Goal: Task Accomplishment & Management: Use online tool/utility

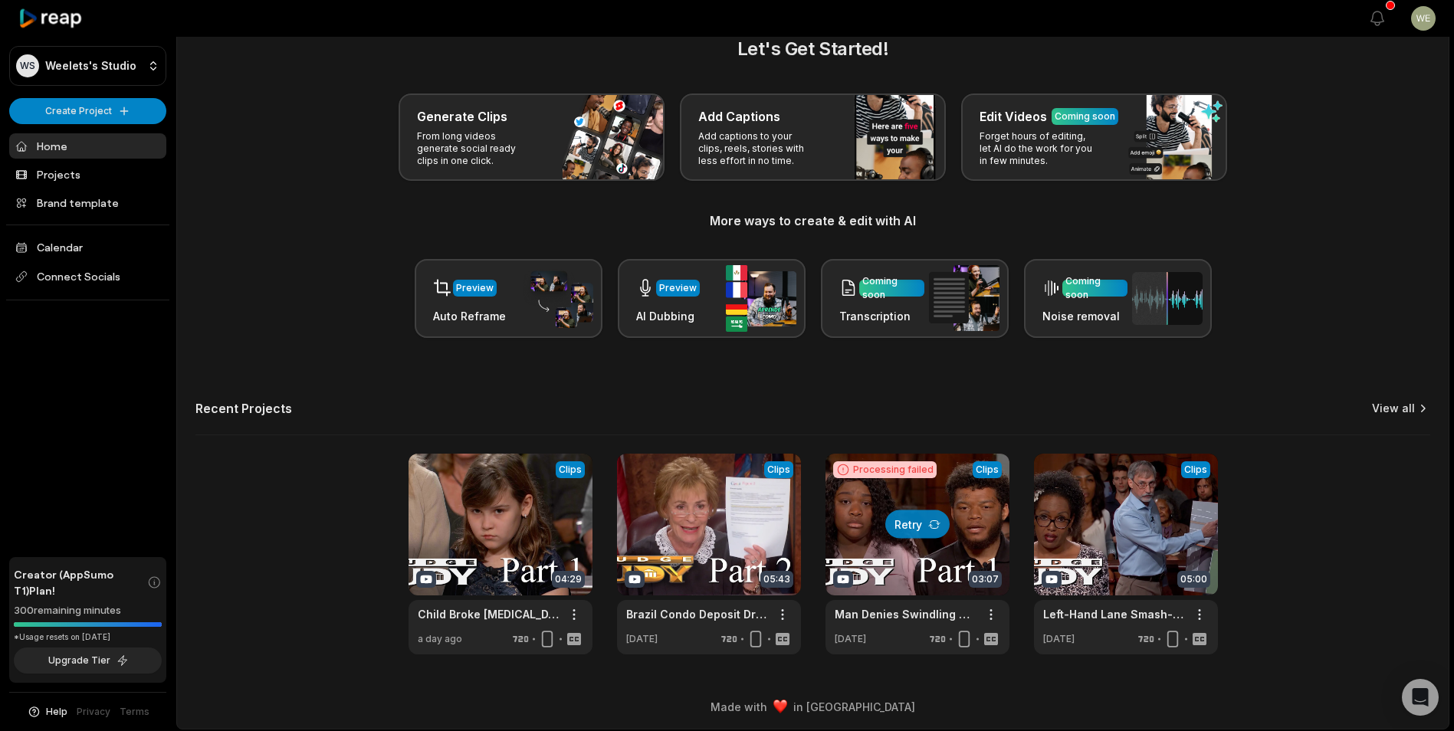
click at [1408, 406] on link "View all" at bounding box center [1393, 408] width 43 height 15
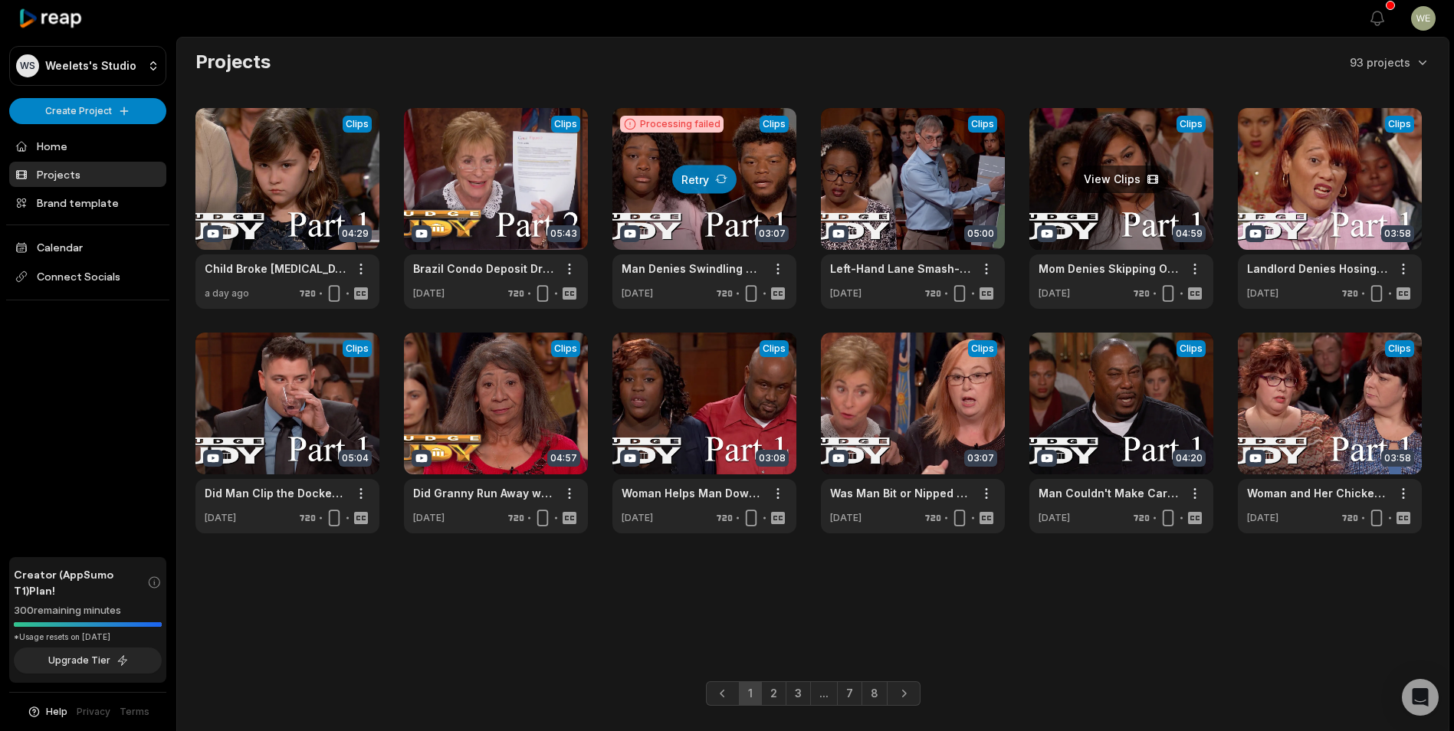
click at [1147, 166] on link at bounding box center [1121, 208] width 184 height 201
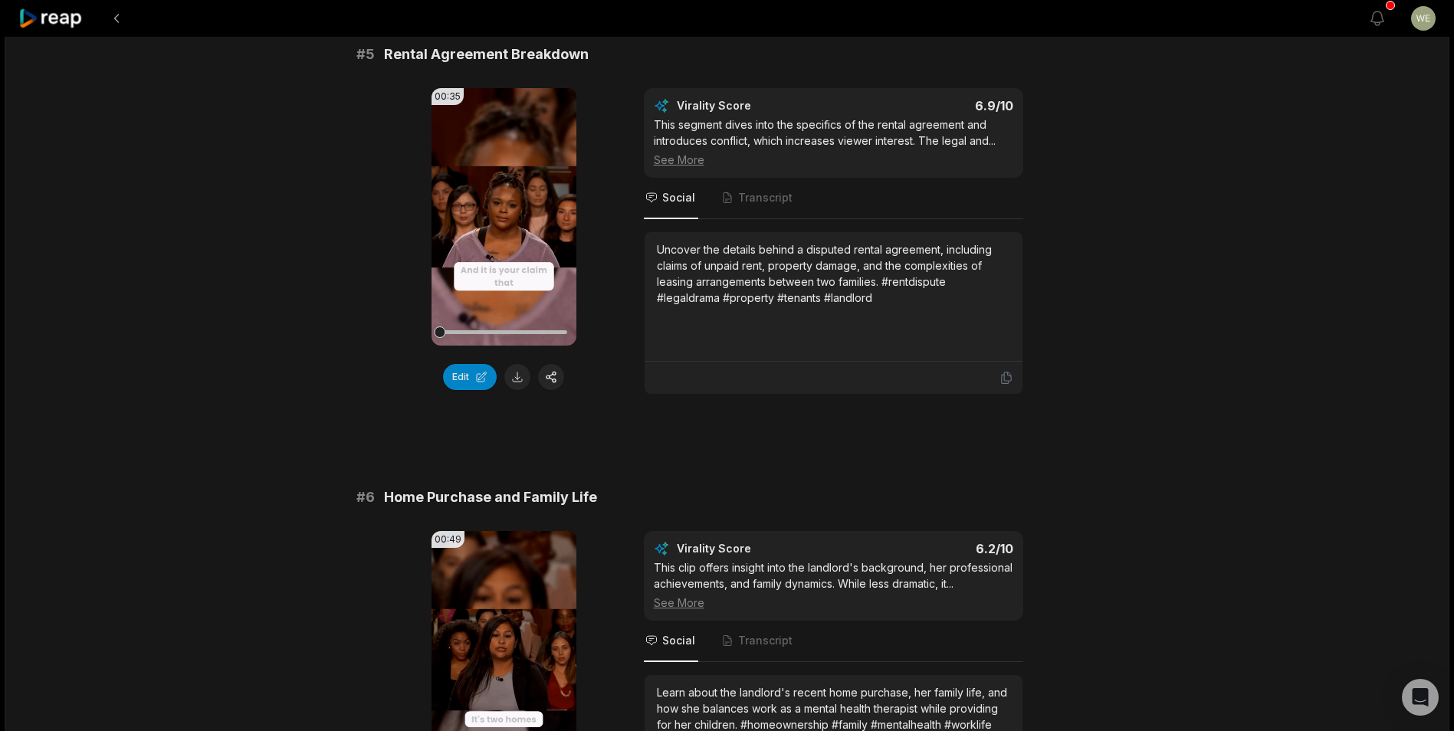
scroll to position [2069, 0]
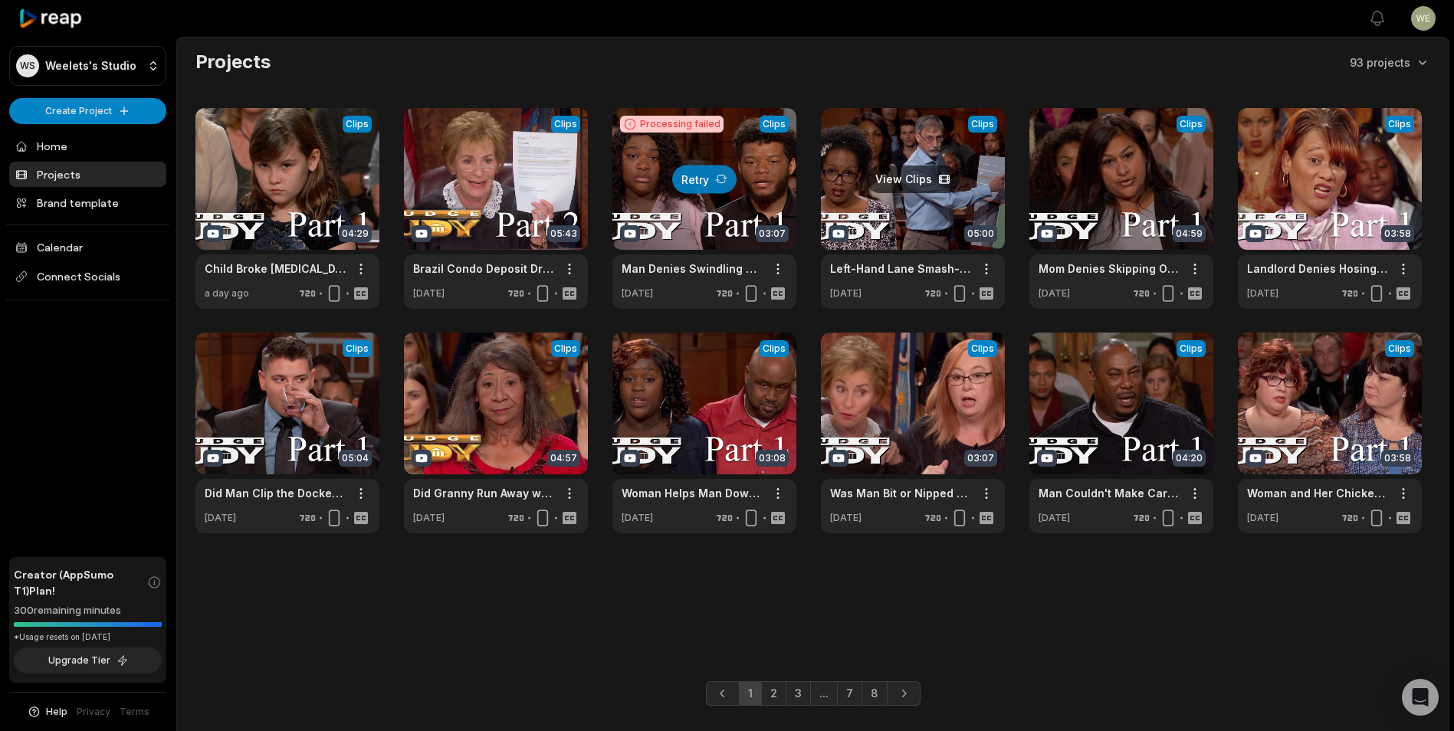
click at [940, 153] on link at bounding box center [913, 208] width 184 height 201
click at [919, 187] on link at bounding box center [913, 208] width 184 height 201
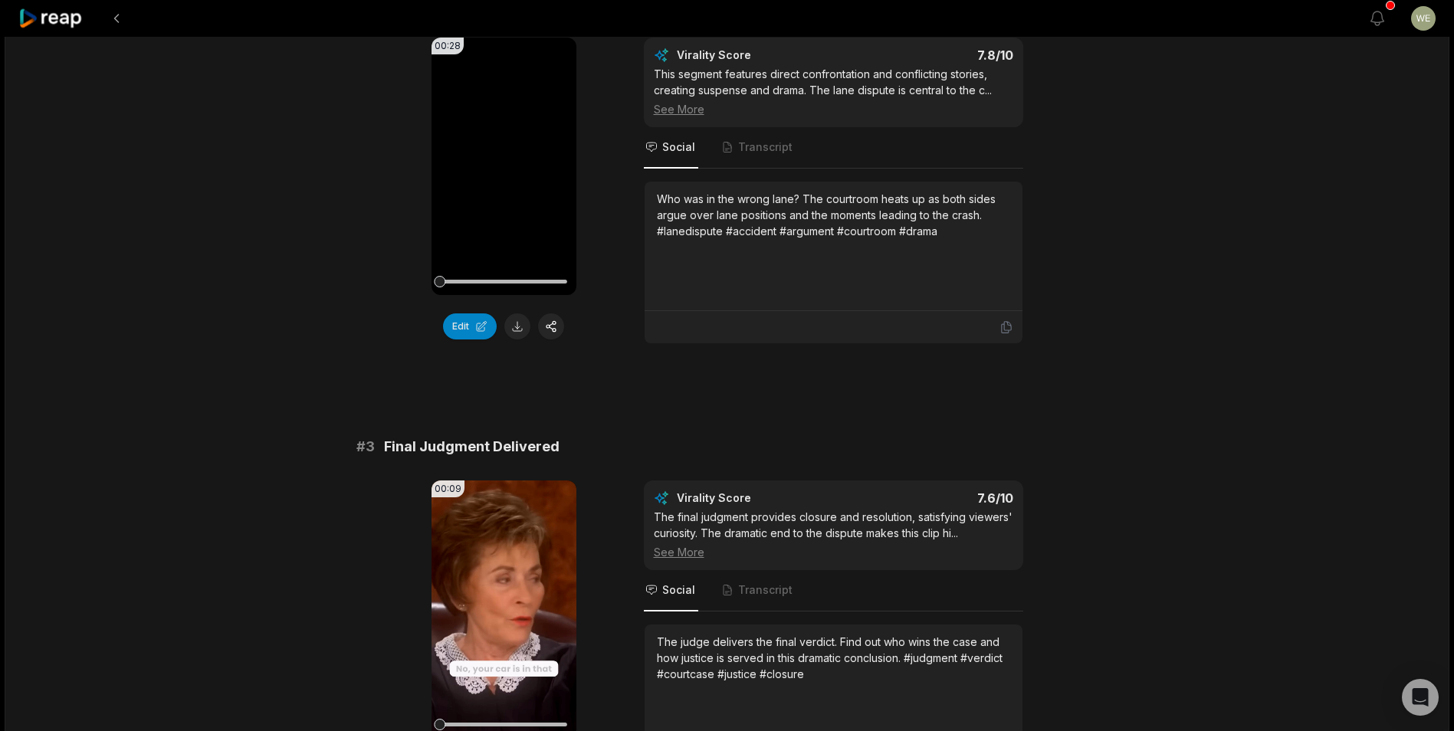
scroll to position [766, 0]
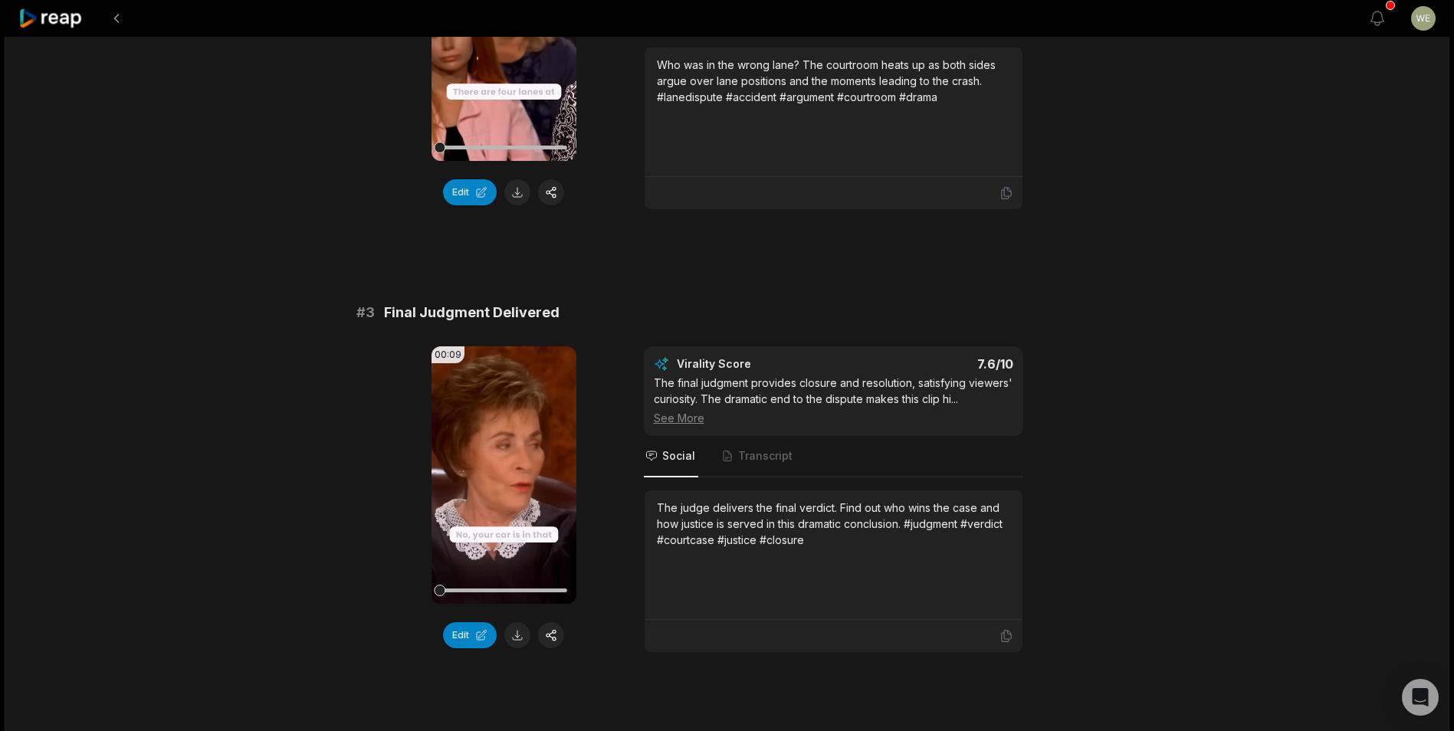
drag, startPoint x: 656, startPoint y: 503, endPoint x: 827, endPoint y: 547, distance: 176.6
click at [827, 547] on div "The judge delivers the final verdict. Find out who wins the case and how justic…" at bounding box center [833, 524] width 353 height 48
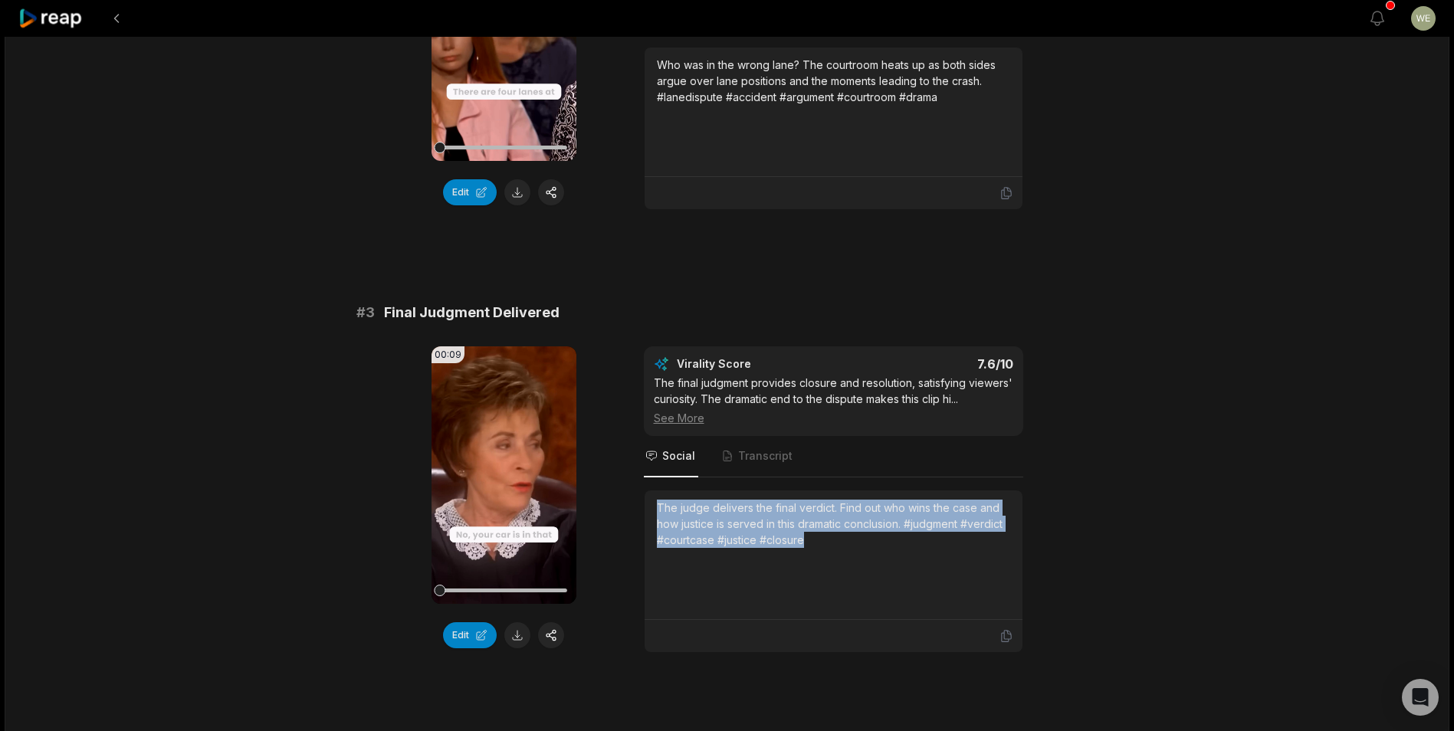
drag, startPoint x: 827, startPoint y: 547, endPoint x: 745, endPoint y: 521, distance: 86.0
copy div "The judge delivers the final verdict. Find out who wins the case and how justic…"
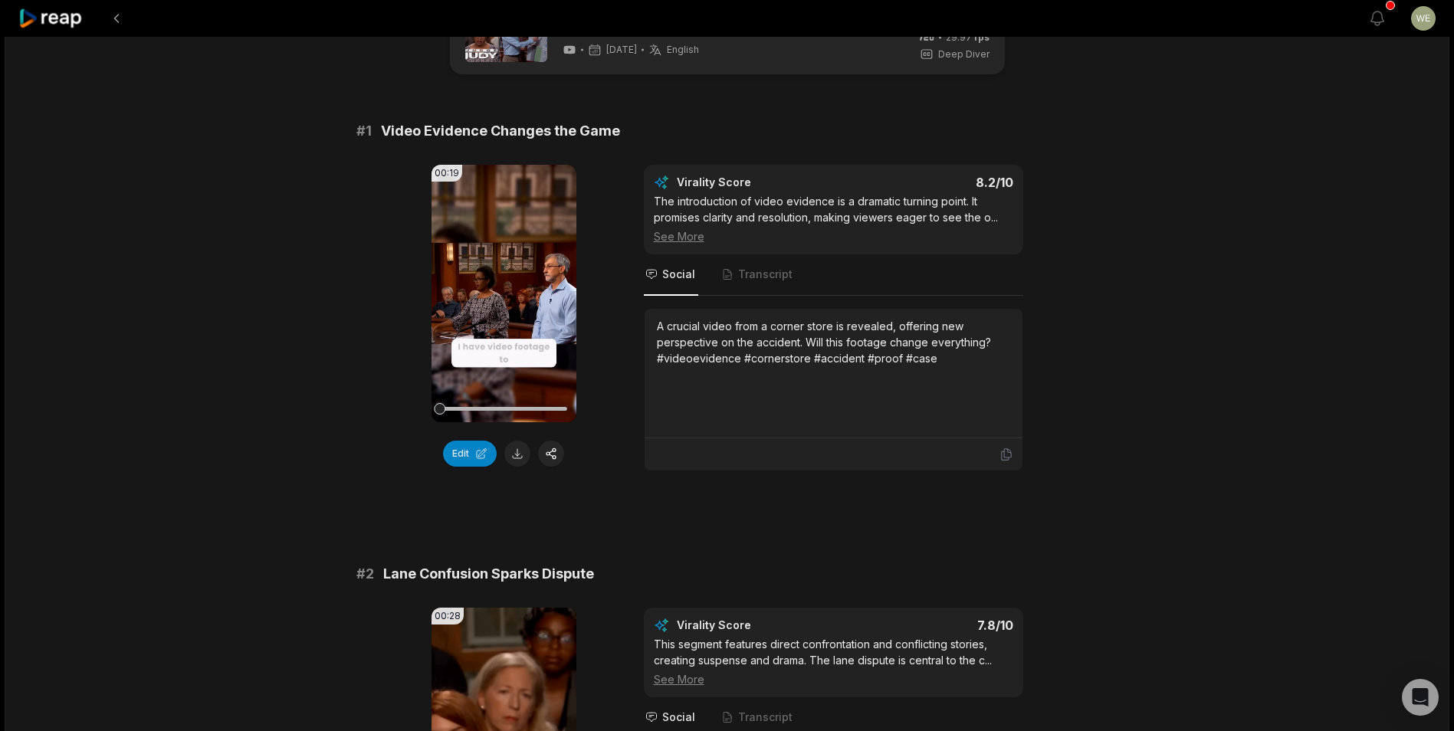
scroll to position [215, 0]
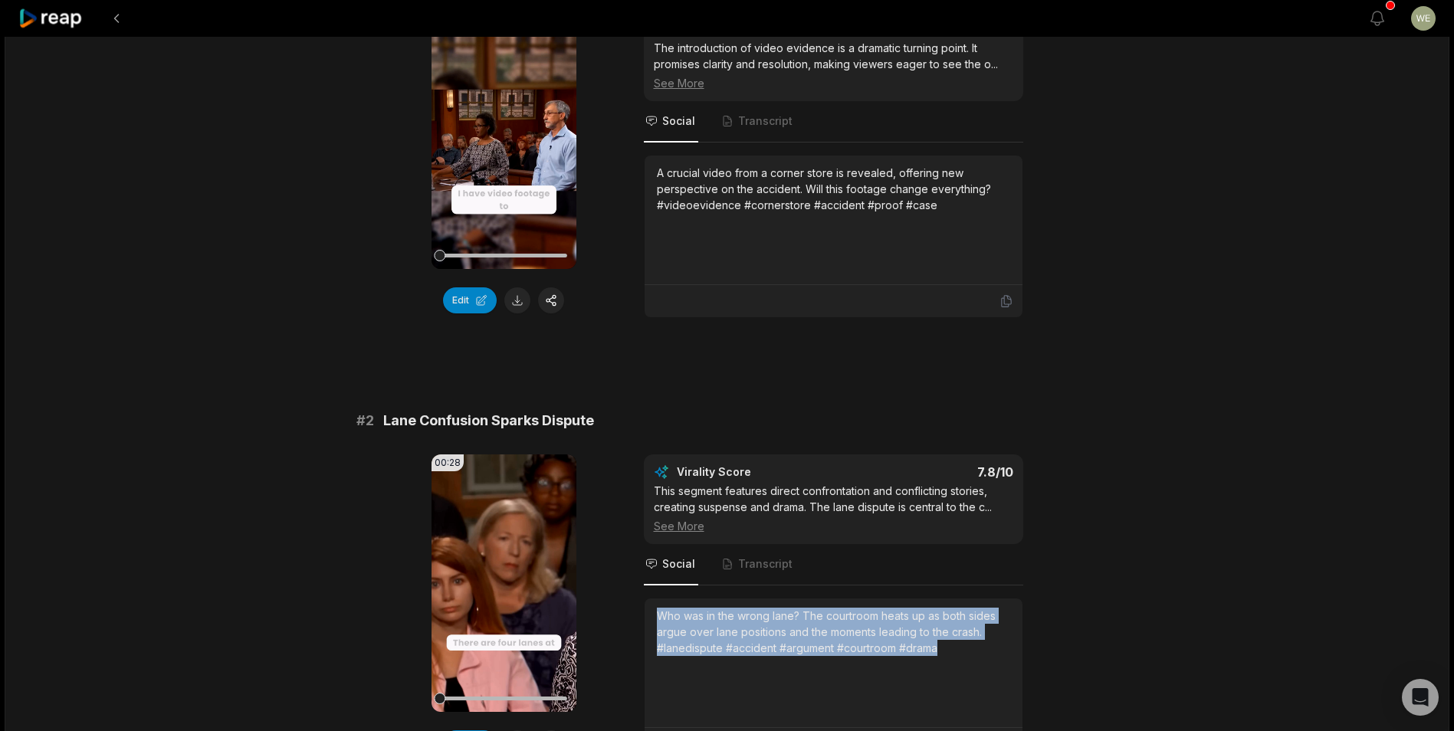
drag, startPoint x: 671, startPoint y: 612, endPoint x: 1001, endPoint y: 654, distance: 333.0
click at [1001, 654] on div "Who was in the wrong lane? The courtroom heats up as both sides argue over lane…" at bounding box center [833, 632] width 353 height 48
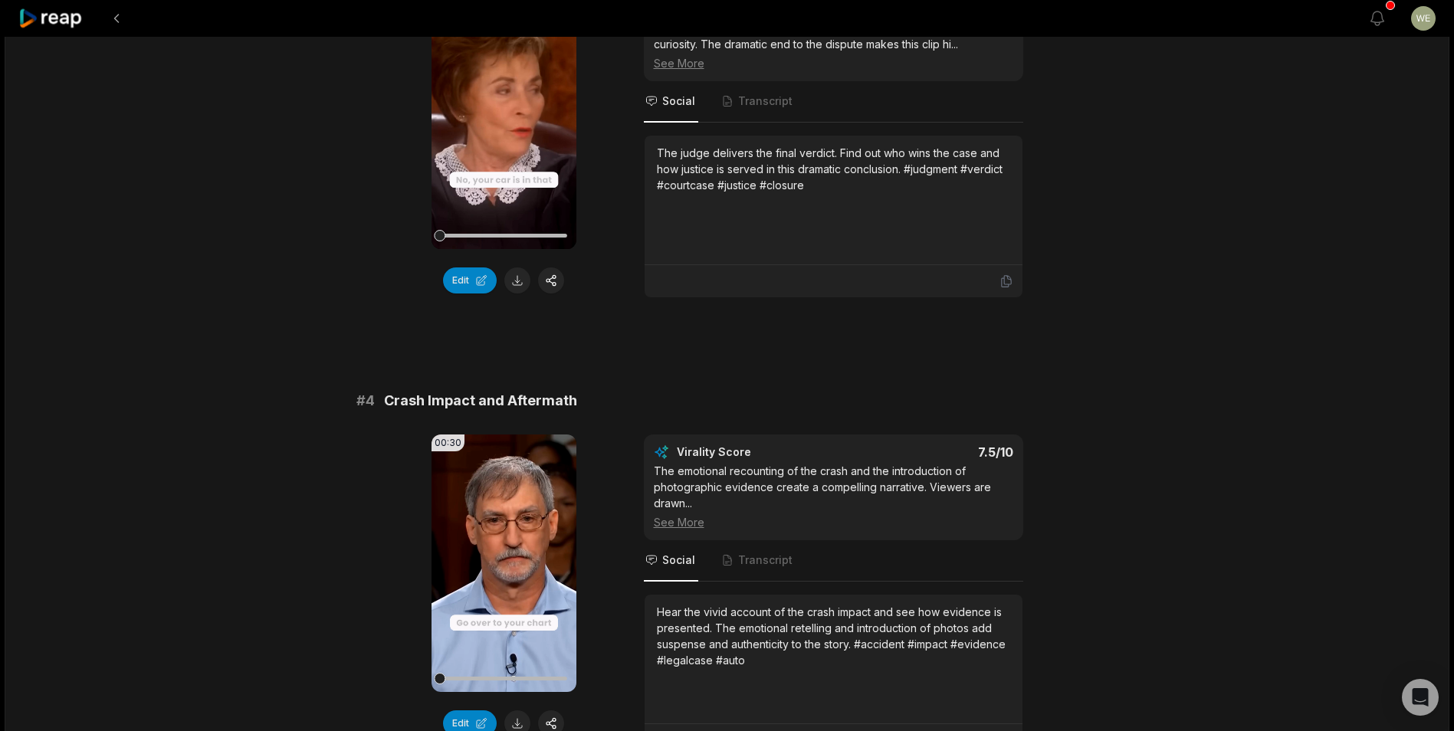
scroll to position [1135, 0]
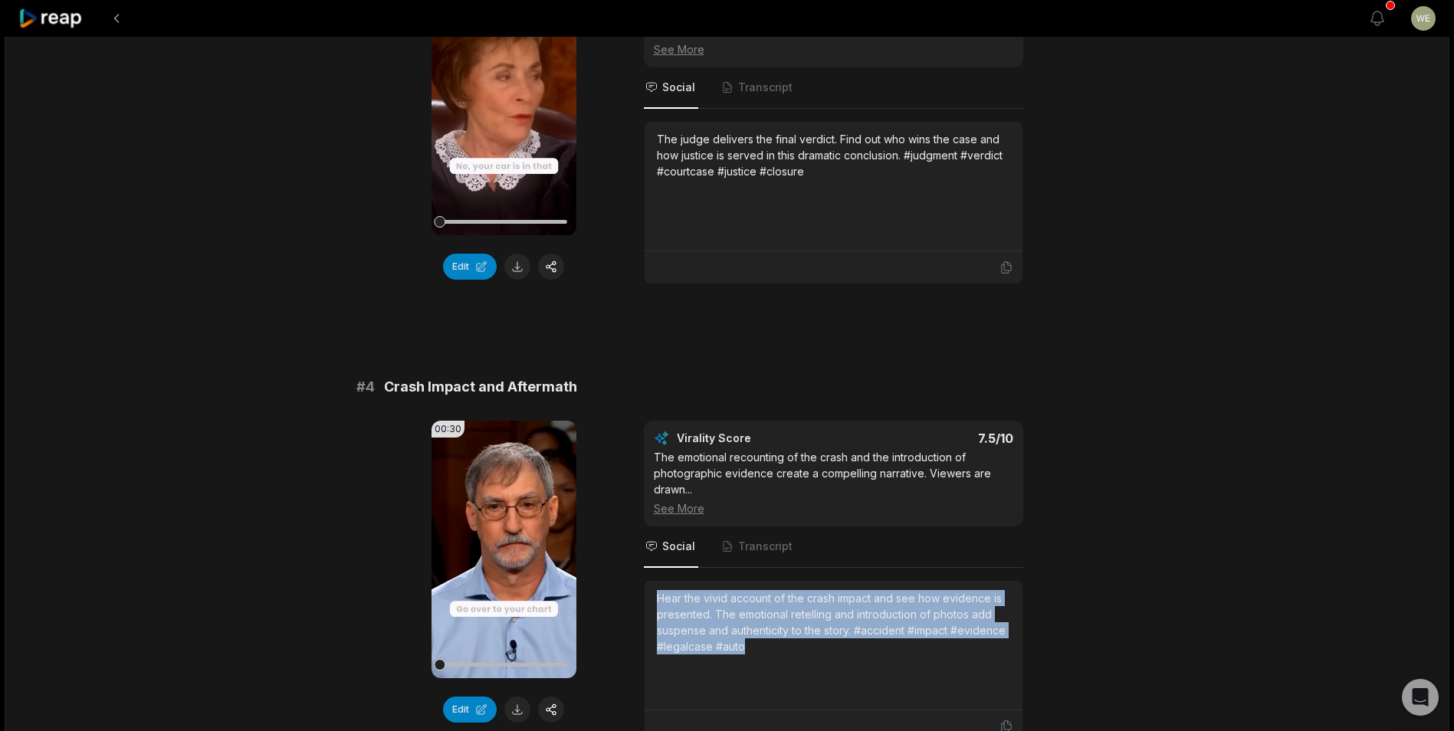
drag, startPoint x: 658, startPoint y: 594, endPoint x: 799, endPoint y: 656, distance: 154.1
click at [799, 656] on div "Hear the vivid account of the crash impact and see how evidence is presented. T…" at bounding box center [833, 645] width 353 height 110
drag, startPoint x: 799, startPoint y: 656, endPoint x: 700, endPoint y: 625, distance: 103.7
copy div "Hear the vivid account of the crash impact and see how evidence is presented. T…"
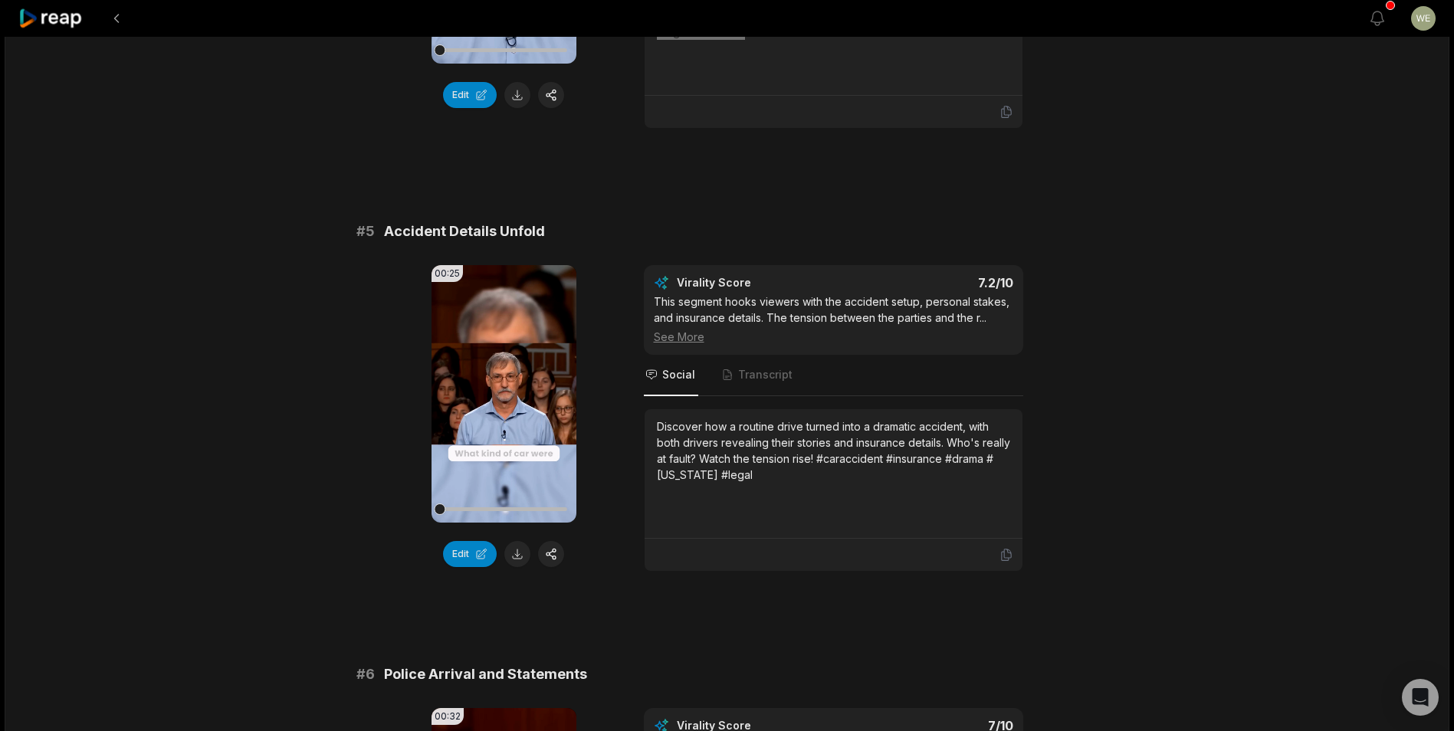
scroll to position [1901, 0]
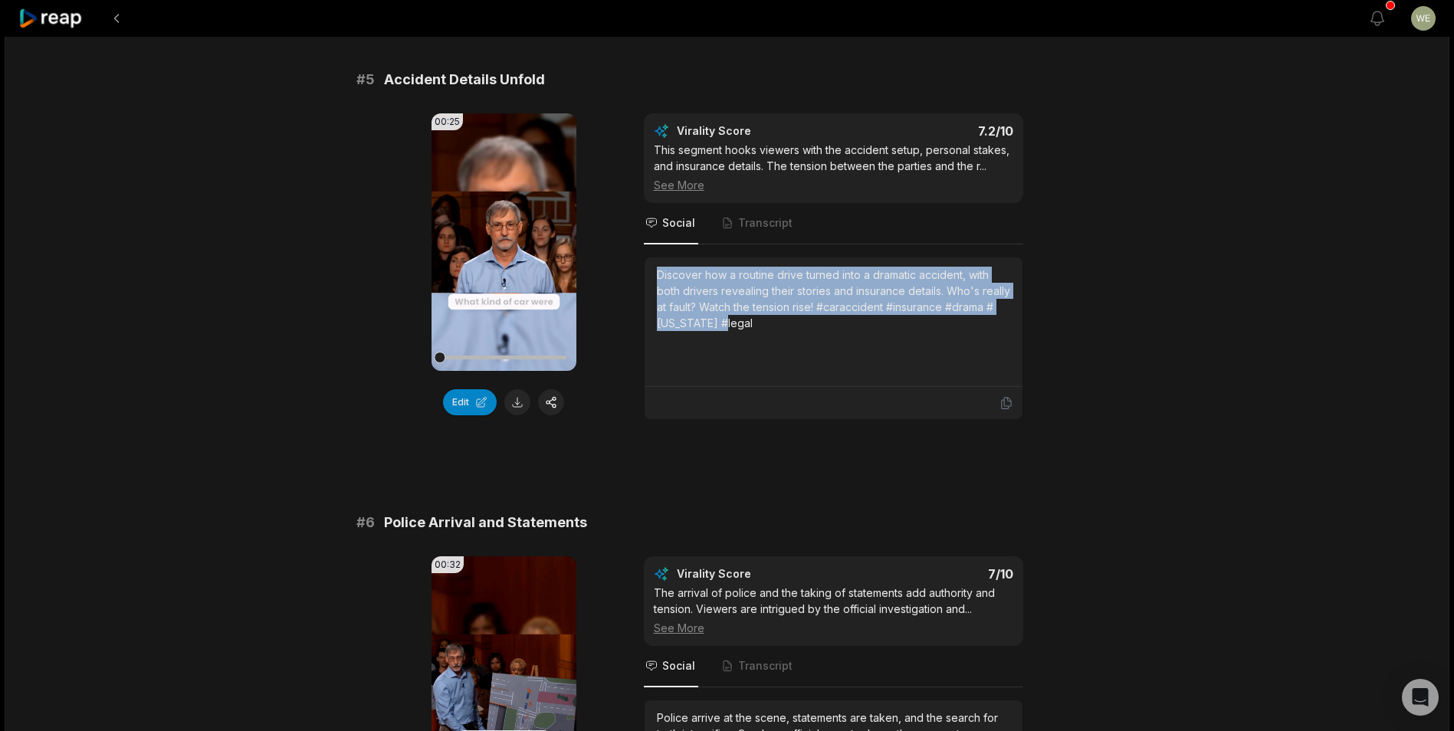
drag, startPoint x: 654, startPoint y: 269, endPoint x: 759, endPoint y: 333, distance: 123.4
click at [759, 333] on div "Discover how a routine drive turned into a dramatic accident, with both drivers…" at bounding box center [834, 323] width 378 height 130
drag, startPoint x: 759, startPoint y: 333, endPoint x: 685, endPoint y: 307, distance: 78.8
copy div "Discover how a routine drive turned into a dramatic accident, with both drivers…"
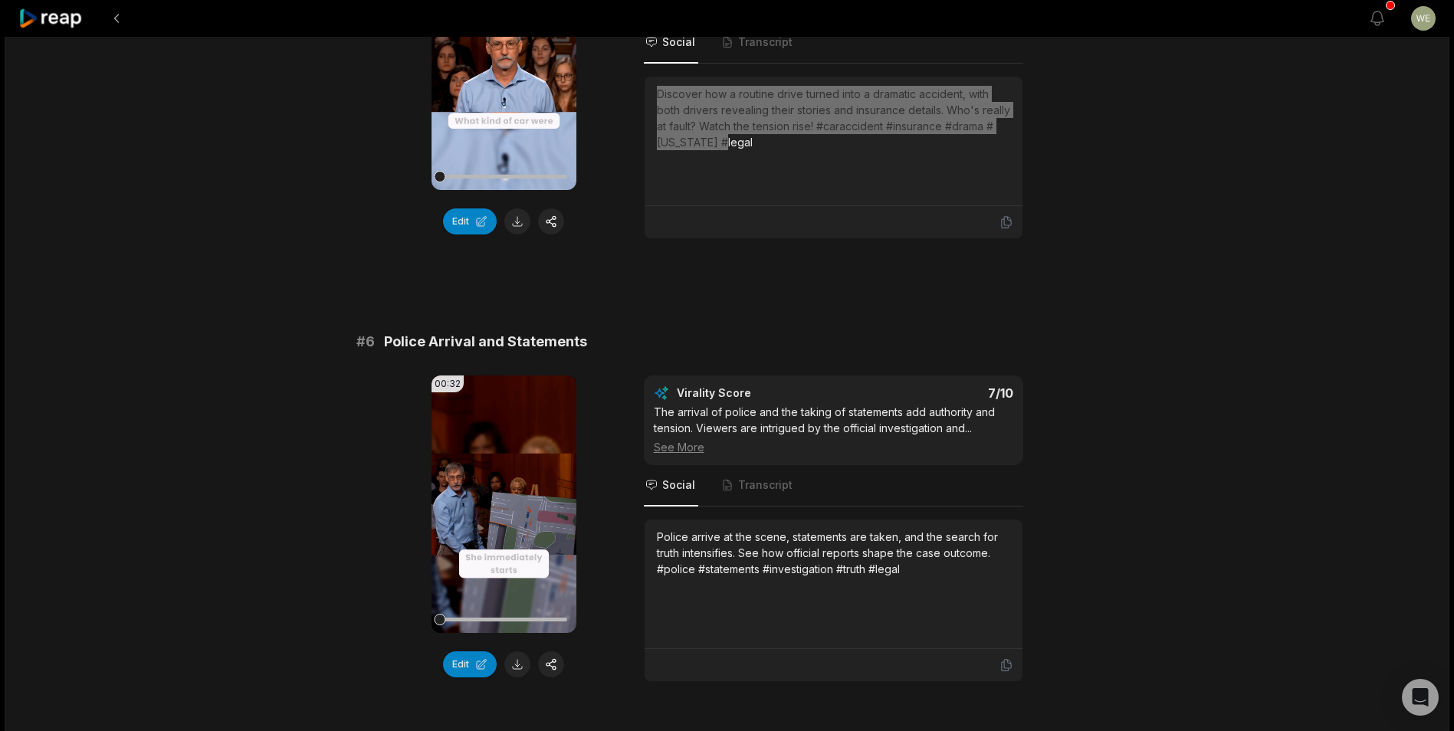
scroll to position [2131, 0]
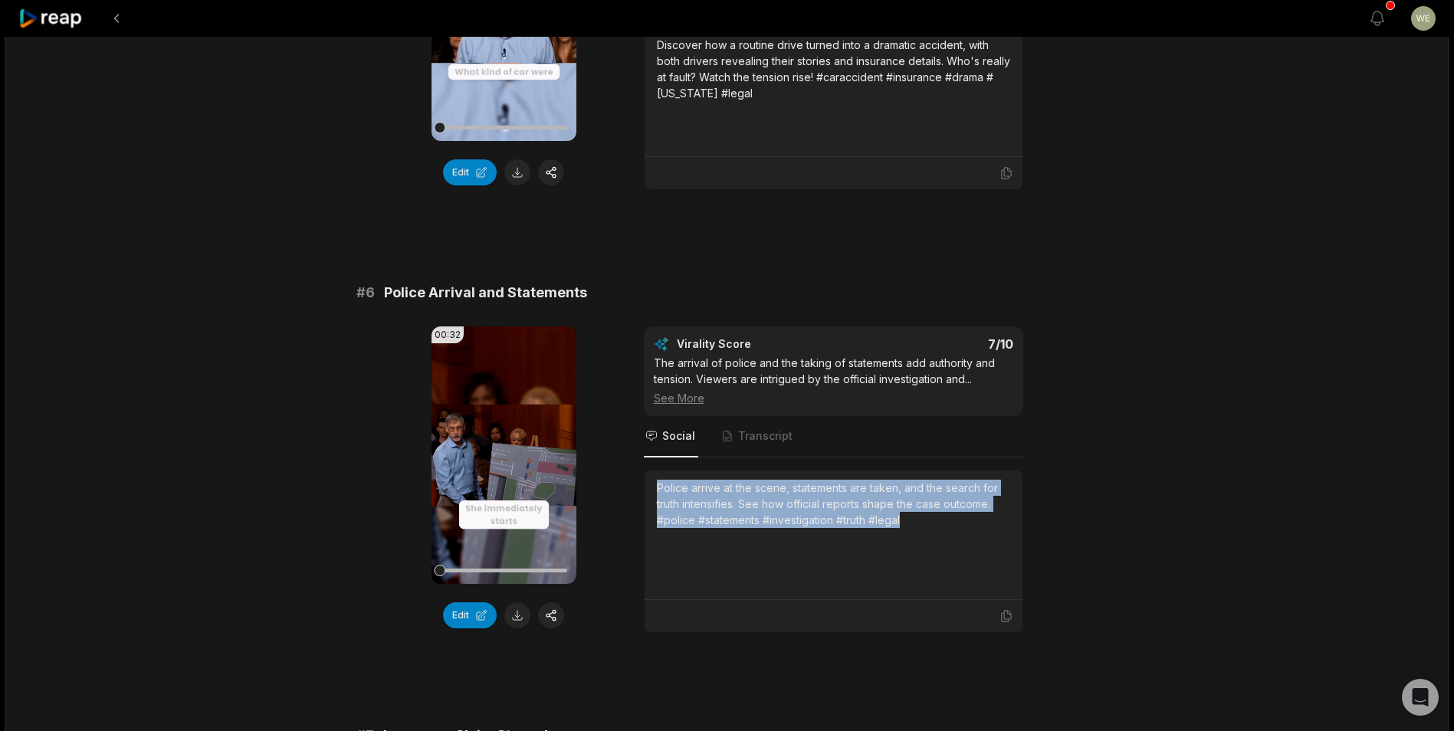
drag, startPoint x: 654, startPoint y: 487, endPoint x: 949, endPoint y: 540, distance: 299.8
click at [949, 540] on div "Police arrive at the scene, statements are taken, and the search for truth inte…" at bounding box center [834, 536] width 378 height 130
copy div "Police arrive at the scene, statements are taken, and the search for truth inte…"
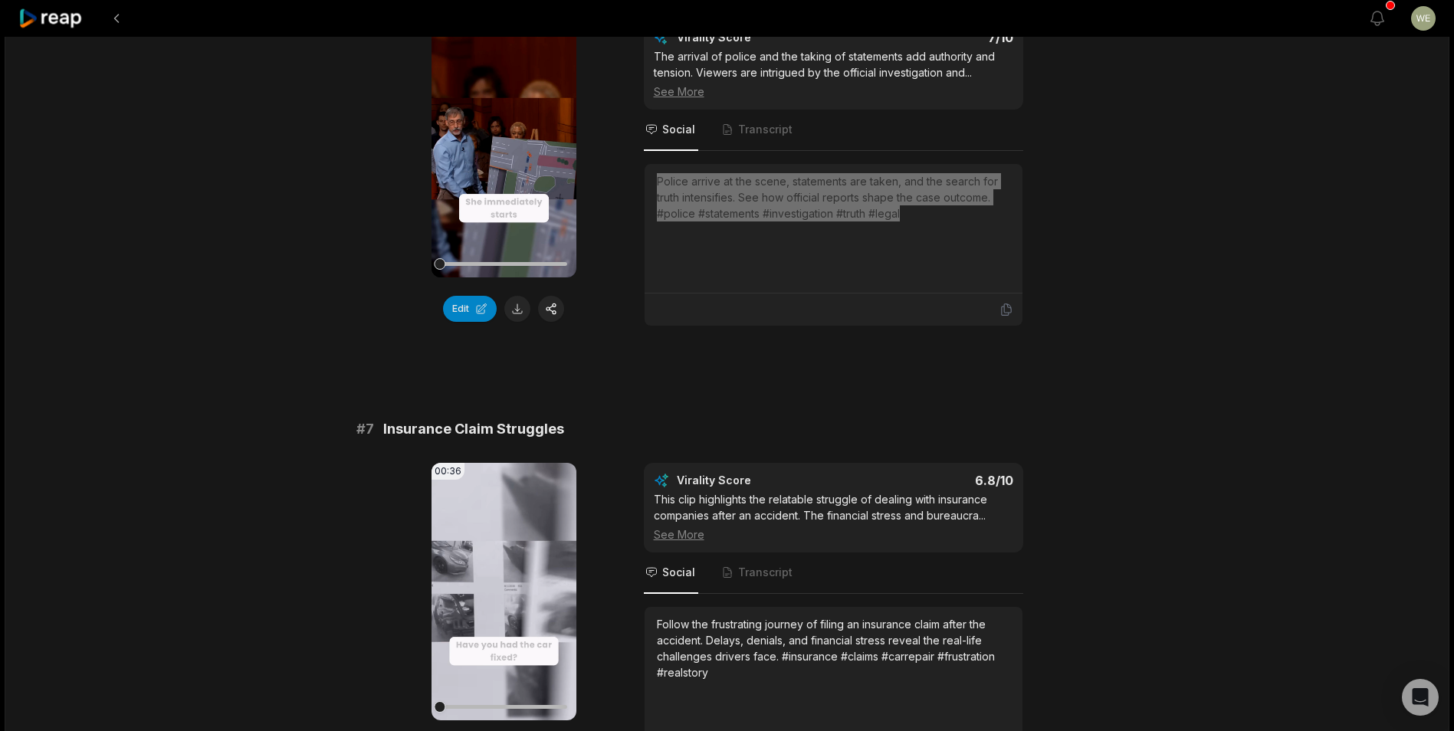
scroll to position [2744, 0]
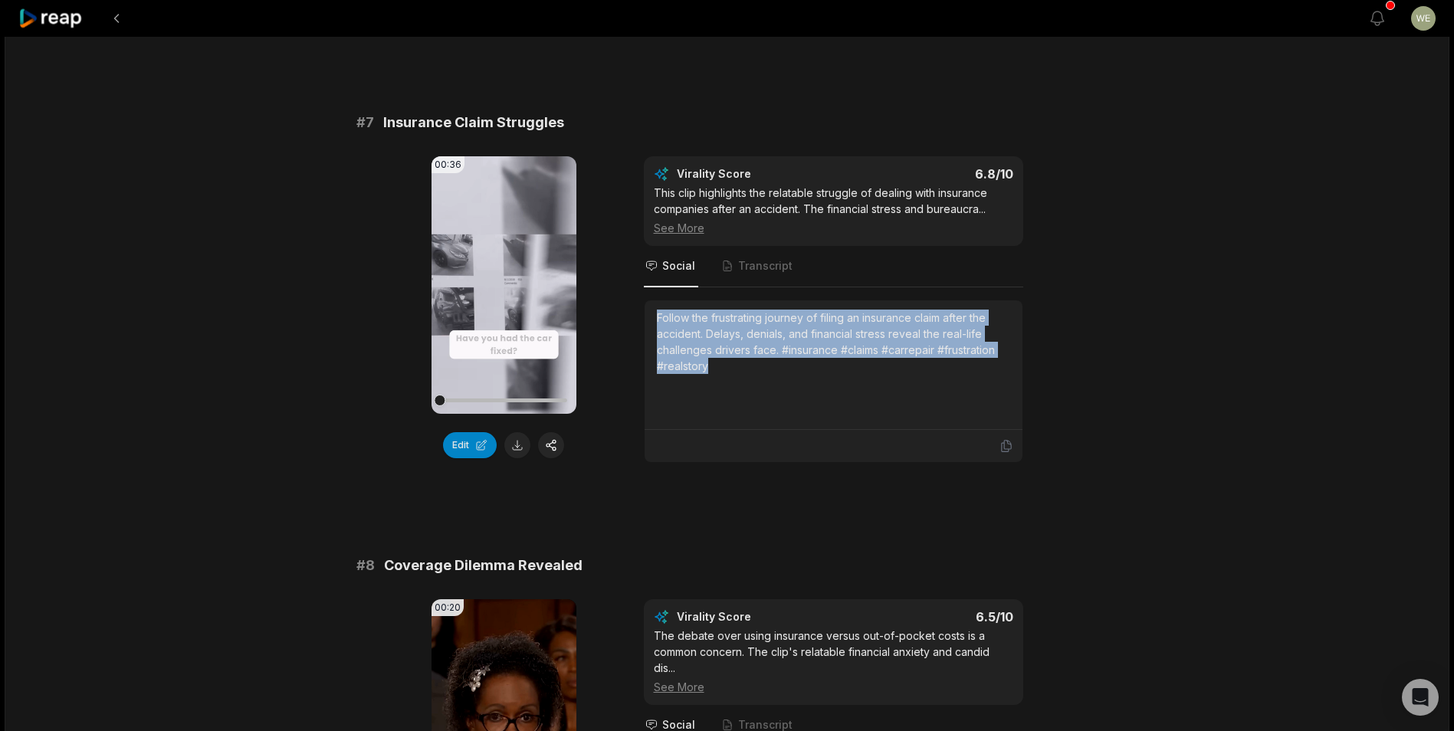
drag, startPoint x: 651, startPoint y: 314, endPoint x: 724, endPoint y: 363, distance: 87.8
click at [724, 363] on div "Follow the frustrating journey of filing an insurance claim after the accident.…" at bounding box center [834, 365] width 378 height 130
drag, startPoint x: 724, startPoint y: 363, endPoint x: 693, endPoint y: 331, distance: 45.0
copy div "Follow the frustrating journey of filing an insurance claim after the accident.…"
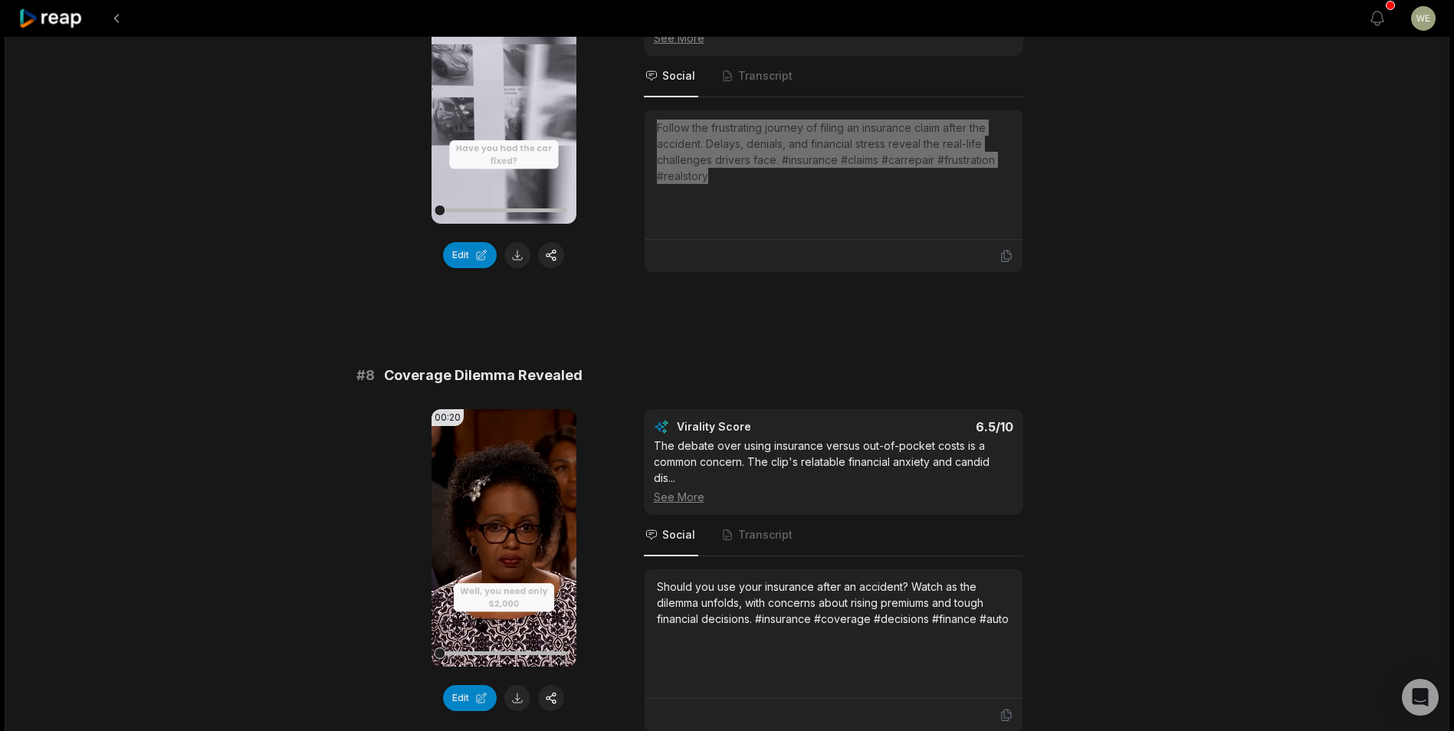
scroll to position [3051, 0]
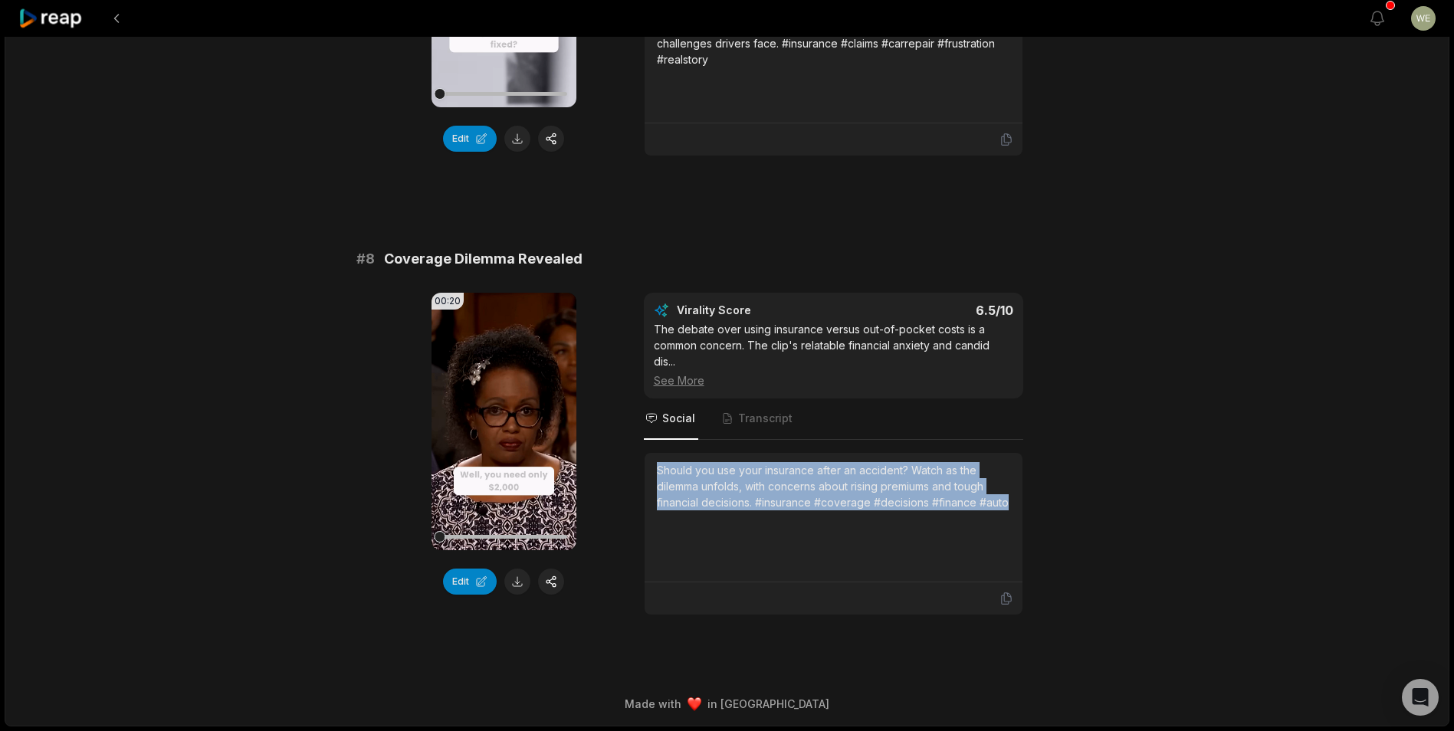
drag, startPoint x: 653, startPoint y: 467, endPoint x: 1071, endPoint y: 531, distance: 423.4
click at [1071, 531] on div "00:20 Your browser does not support mp4 format. Edit Virality Score 6.5 /10 The…" at bounding box center [727, 454] width 742 height 323
copy div "Should you use your insurance after an accident? Watch as the dilemma unfolds, …"
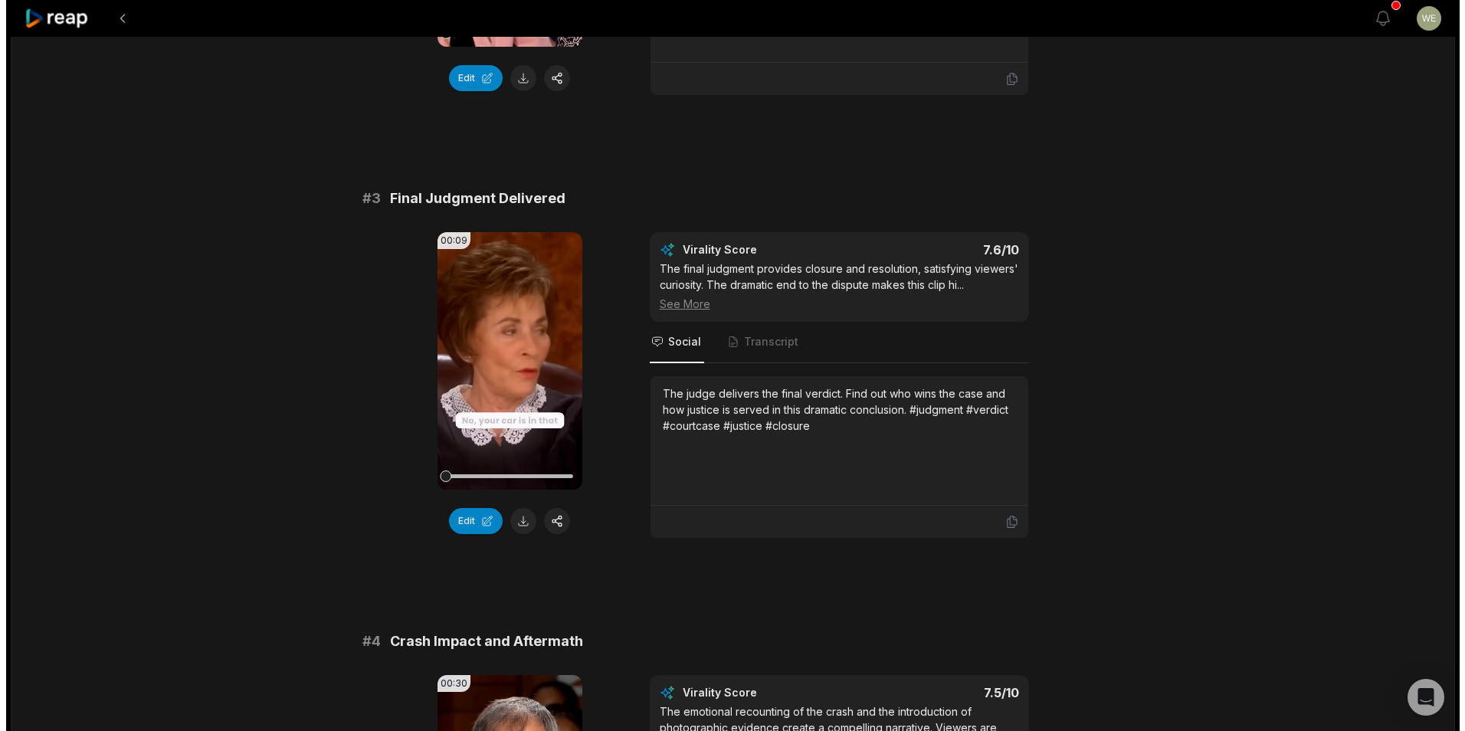
scroll to position [0, 0]
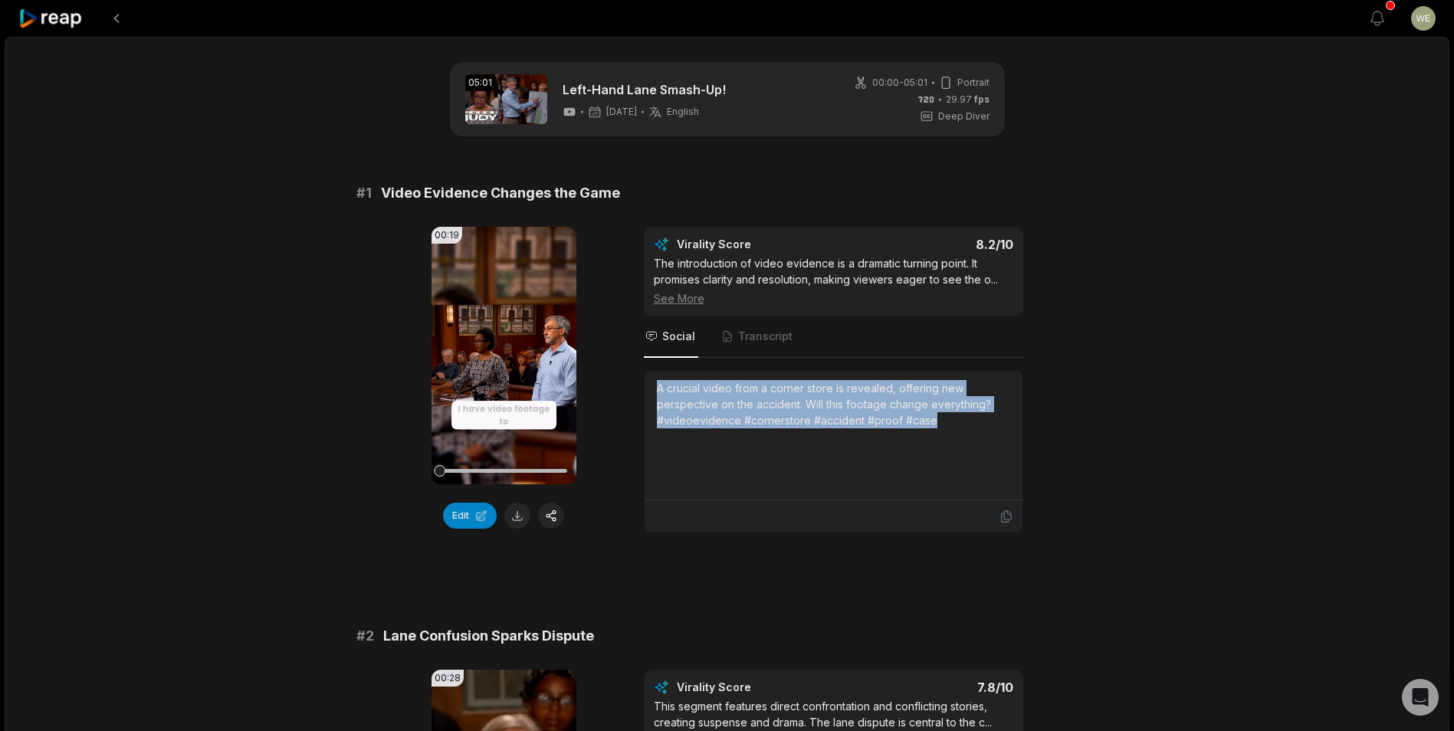
drag, startPoint x: 655, startPoint y: 389, endPoint x: 971, endPoint y: 442, distance: 320.1
click at [971, 442] on div "A crucial video from a corner store is revealed, offering new perspective on th…" at bounding box center [834, 436] width 378 height 130
copy div "A crucial video from a corner store is revealed, offering new perspective on th…"
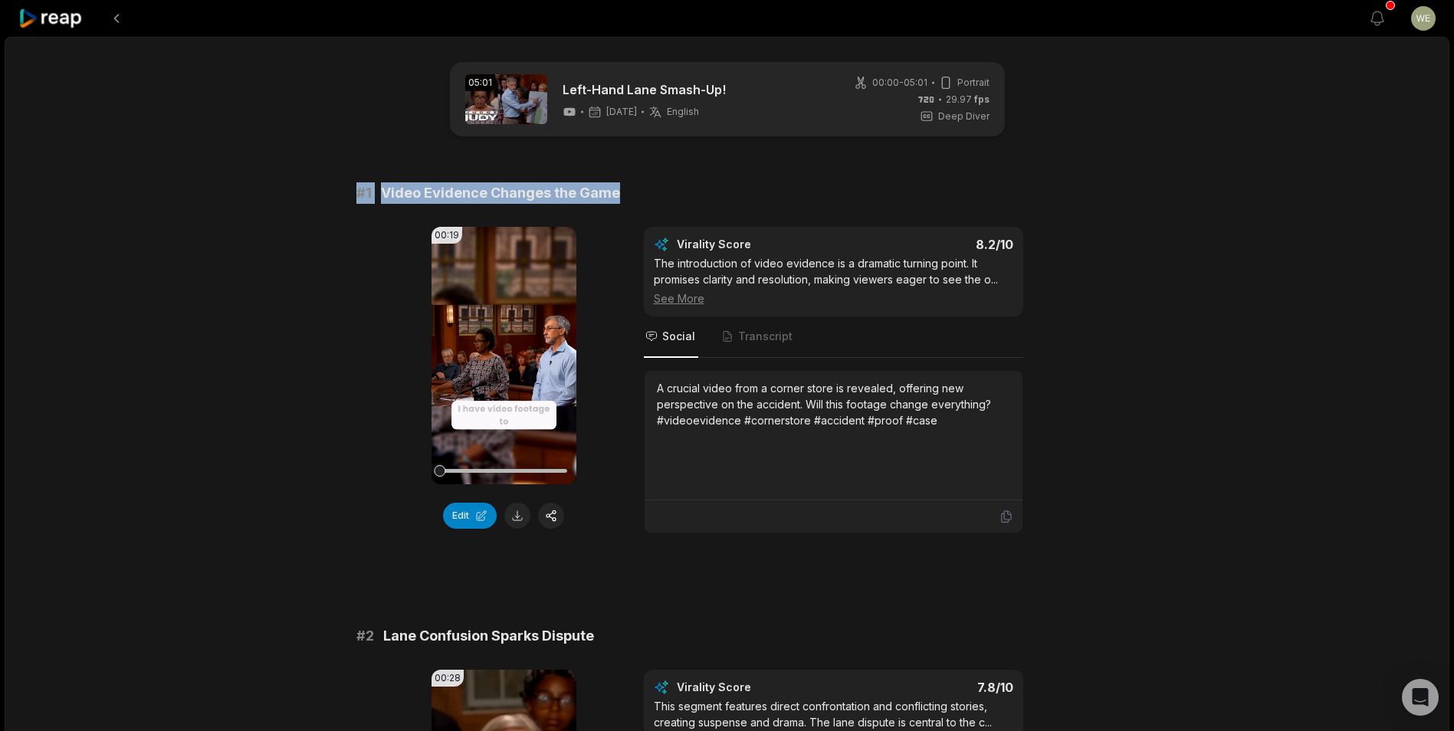
drag, startPoint x: 533, startPoint y: 187, endPoint x: 341, endPoint y: 187, distance: 192.4
drag, startPoint x: 341, startPoint y: 187, endPoint x: 415, endPoint y: 202, distance: 75.2
click at [422, 202] on span "Video Evidence Changes the Game" at bounding box center [500, 192] width 239 height 21
drag, startPoint x: 385, startPoint y: 195, endPoint x: 674, endPoint y: 189, distance: 289.8
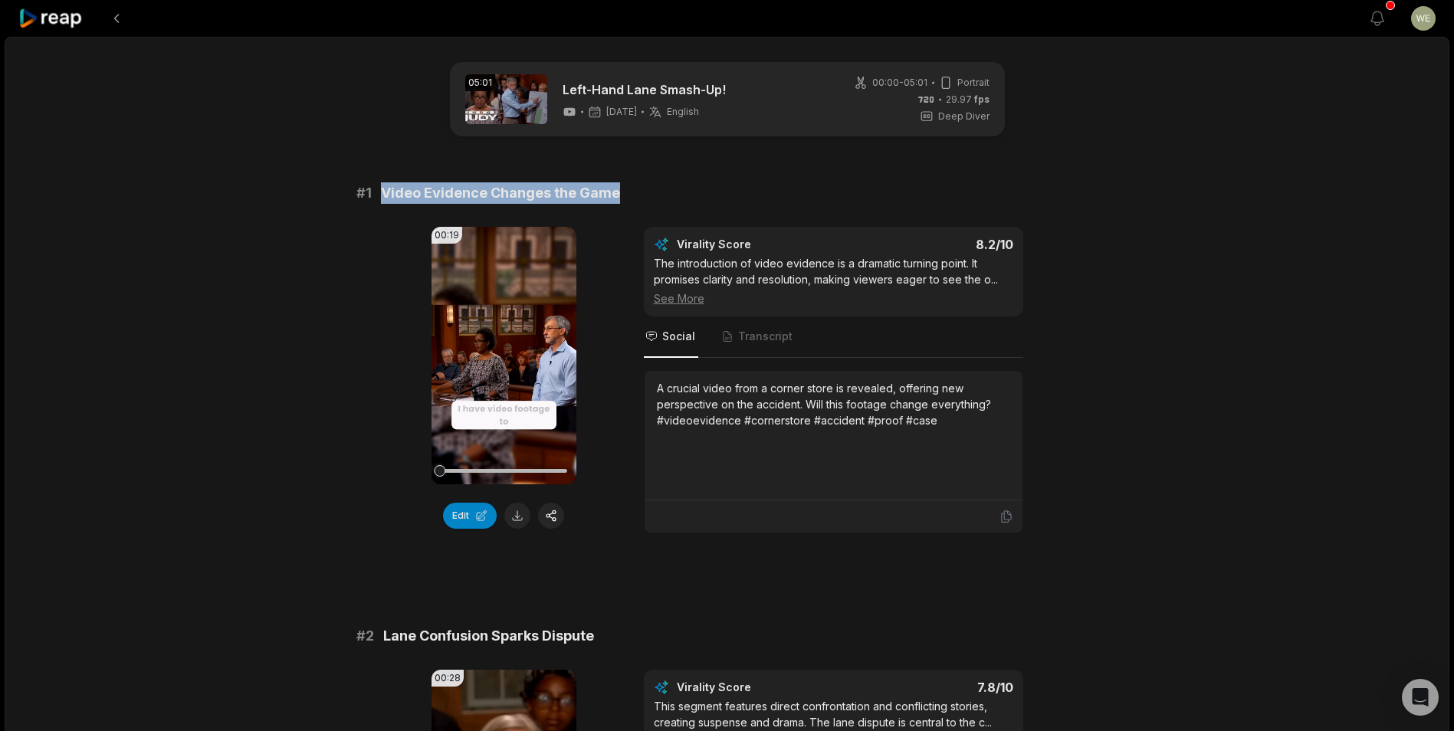
click at [674, 189] on div "# 1 Video Evidence Changes the Game" at bounding box center [727, 192] width 742 height 21
drag, startPoint x: 674, startPoint y: 189, endPoint x: 601, endPoint y: 202, distance: 74.7
copy span "Video Evidence Changes the Game"
click at [59, 19] on icon at bounding box center [50, 18] width 65 height 21
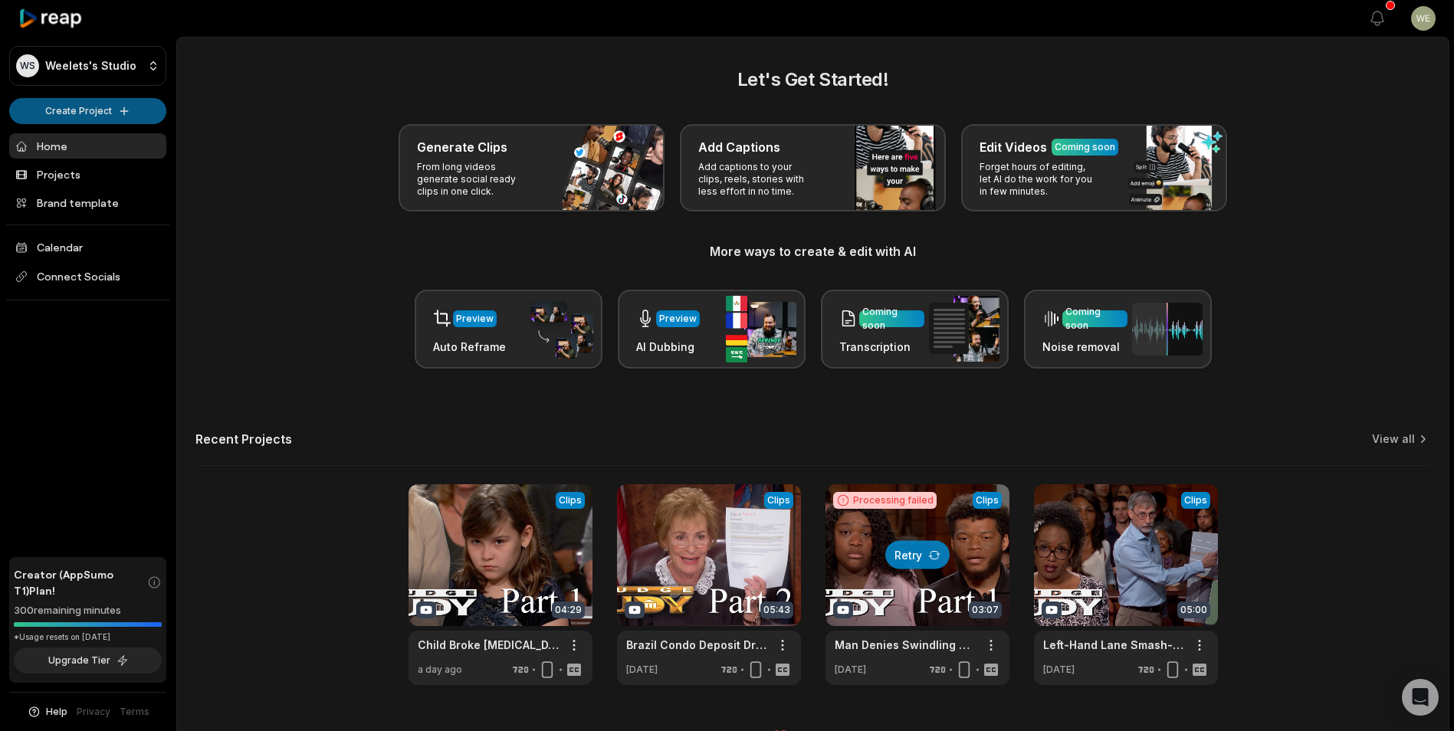
click at [110, 110] on html "WS Weelets's Studio Create Project Home Projects Brand template Calendar Connec…" at bounding box center [727, 365] width 1454 height 731
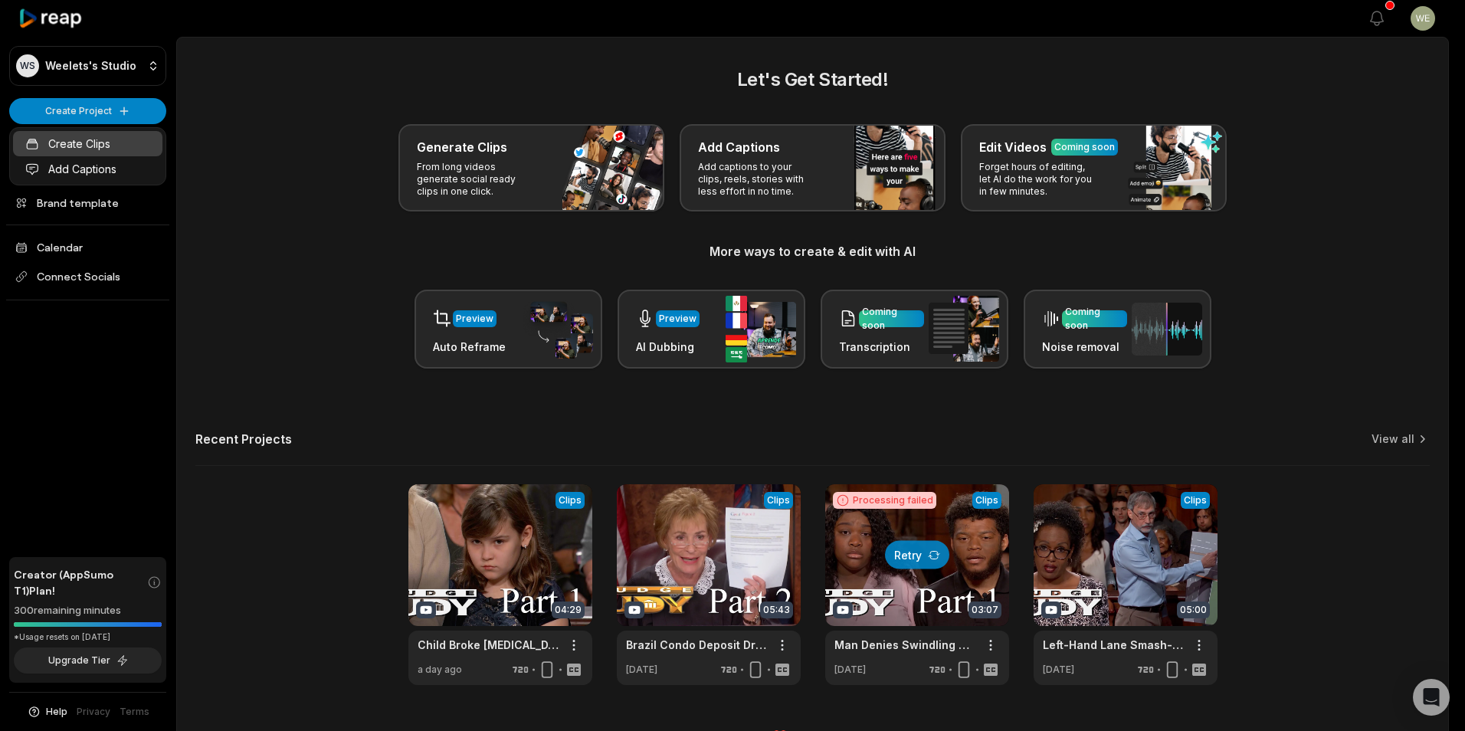
click at [81, 139] on link "Create Clips" at bounding box center [87, 143] width 149 height 25
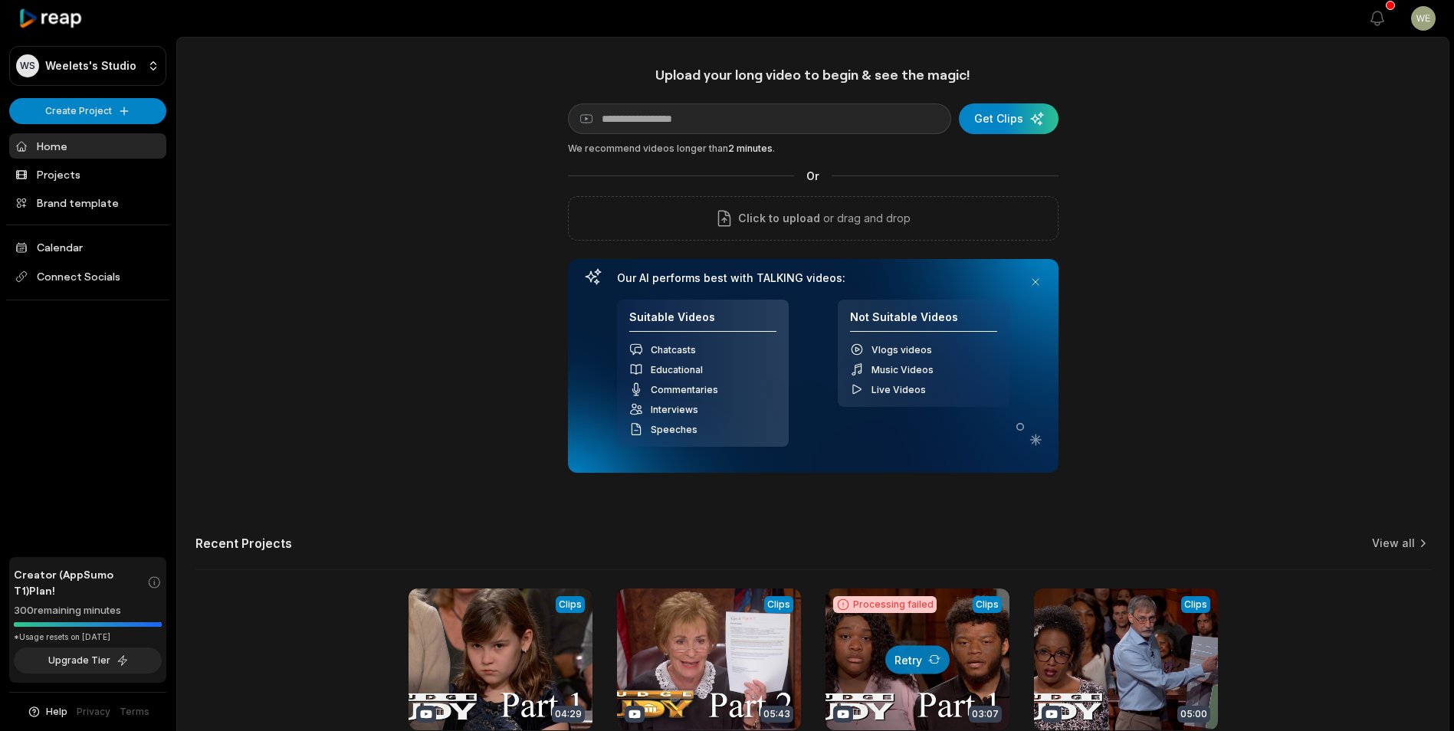
click at [725, 123] on input at bounding box center [759, 118] width 383 height 31
type input "**********"
click at [1003, 110] on div "submit" at bounding box center [1009, 118] width 100 height 31
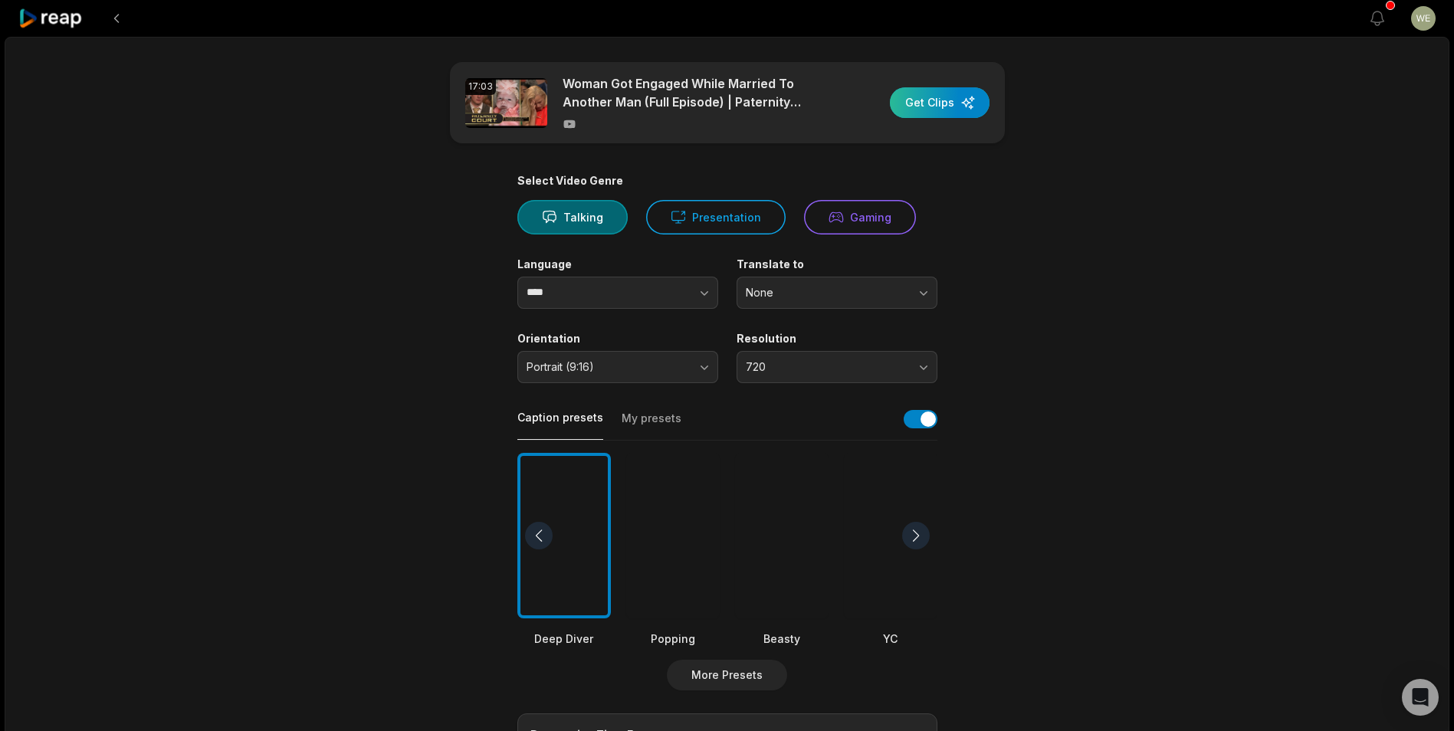
click at [946, 105] on div "button" at bounding box center [940, 102] width 100 height 31
